Goal: Find specific page/section: Find specific page/section

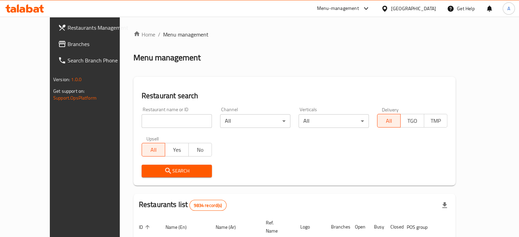
click at [144, 121] on input "search" at bounding box center [177, 121] width 70 height 14
paste input "[PERSON_NAME]`s"
click at [168, 169] on span "Search" at bounding box center [176, 171] width 59 height 9
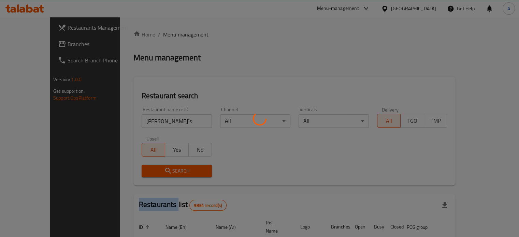
click at [168, 169] on div at bounding box center [259, 118] width 519 height 237
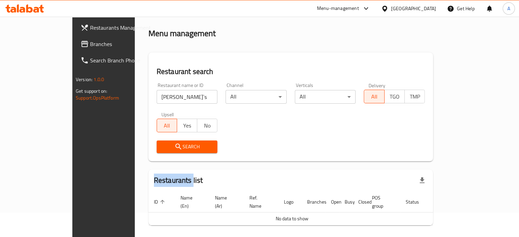
scroll to position [41, 0]
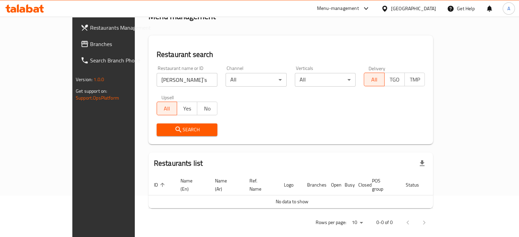
click at [157, 80] on input "[PERSON_NAME]`s" at bounding box center [187, 80] width 61 height 14
click at [157, 124] on button "Search" at bounding box center [187, 130] width 61 height 13
click at [157, 75] on input "[PERSON_NAME]" at bounding box center [187, 80] width 61 height 14
click at [157, 77] on input "[PERSON_NAME]" at bounding box center [187, 80] width 61 height 14
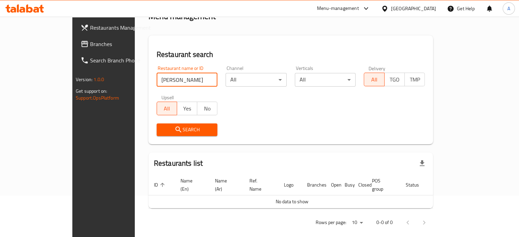
drag, startPoint x: 145, startPoint y: 79, endPoint x: 128, endPoint y: 79, distance: 17.1
click at [157, 79] on input "[PERSON_NAME]" at bounding box center [187, 80] width 61 height 14
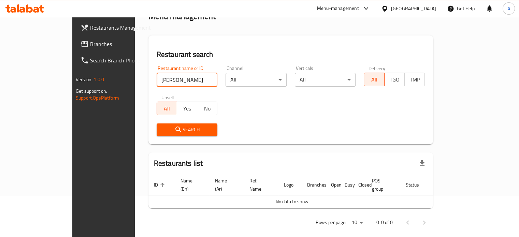
paste input "`s %"
type input "[PERSON_NAME]`s %"
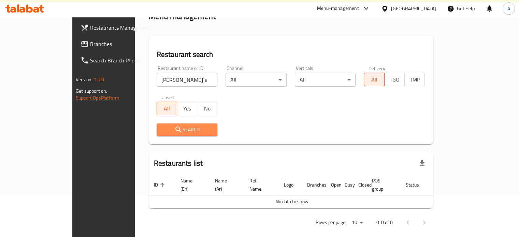
click at [162, 128] on span "Search" at bounding box center [187, 130] width 50 height 9
click at [152, 128] on div at bounding box center [259, 118] width 519 height 237
click at [157, 78] on input "[PERSON_NAME]`s %" at bounding box center [187, 80] width 61 height 14
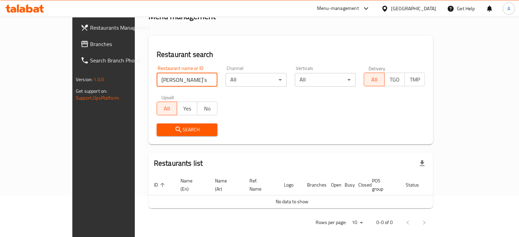
click at [162, 130] on span "Search" at bounding box center [187, 130] width 50 height 9
click at [162, 129] on span "Search" at bounding box center [187, 130] width 50 height 9
click at [41, 5] on icon at bounding box center [41, 9] width 5 height 8
